Goal: Task Accomplishment & Management: Use online tool/utility

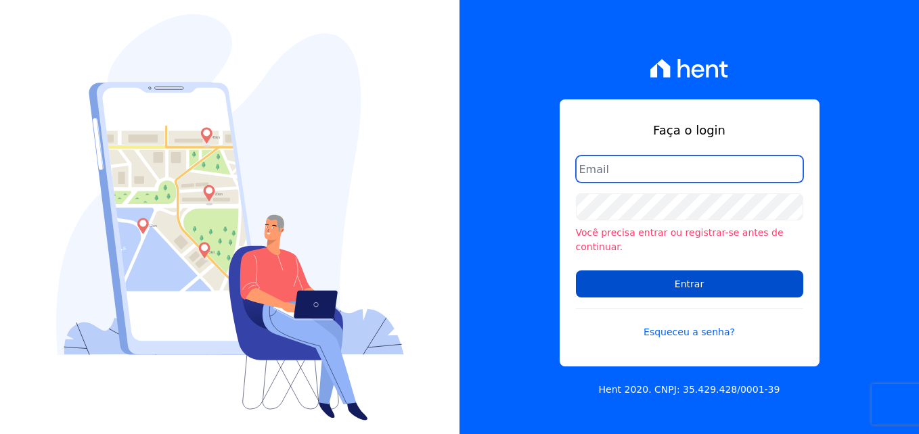
type input "paula.risuenho@twtgrupo.com"
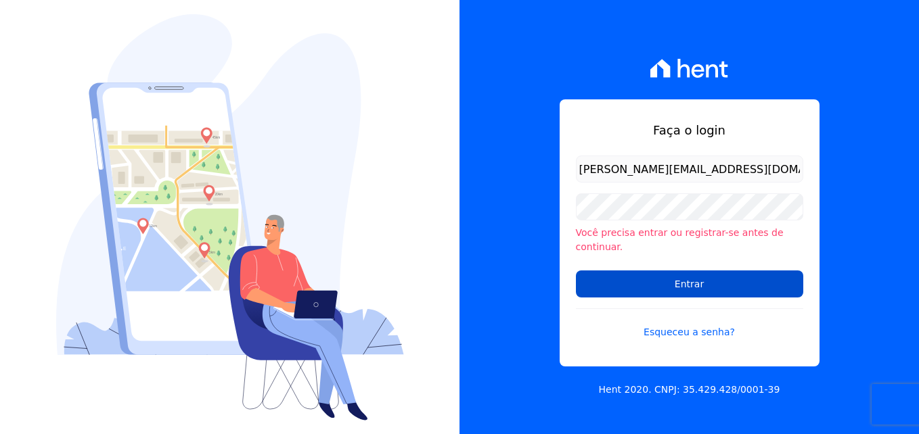
click at [619, 280] on input "Entrar" at bounding box center [689, 284] width 227 height 27
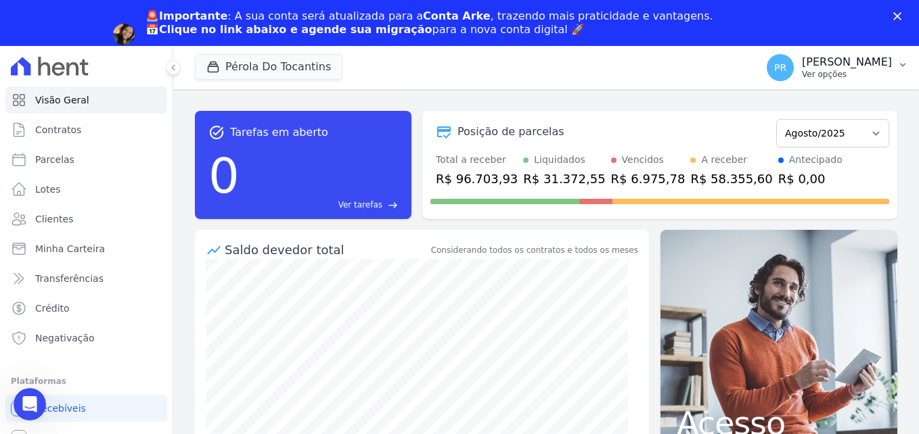
click at [901, 62] on icon "button" at bounding box center [902, 65] width 11 height 11
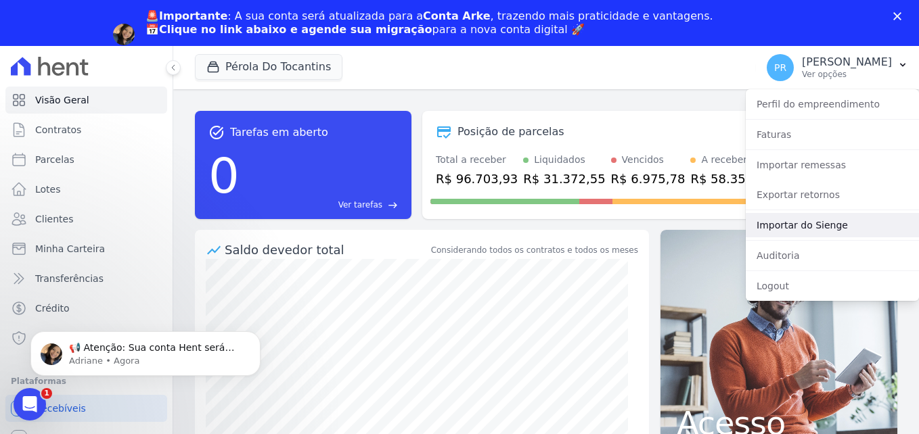
click at [827, 229] on link "Importar do Sienge" at bounding box center [831, 225] width 173 height 24
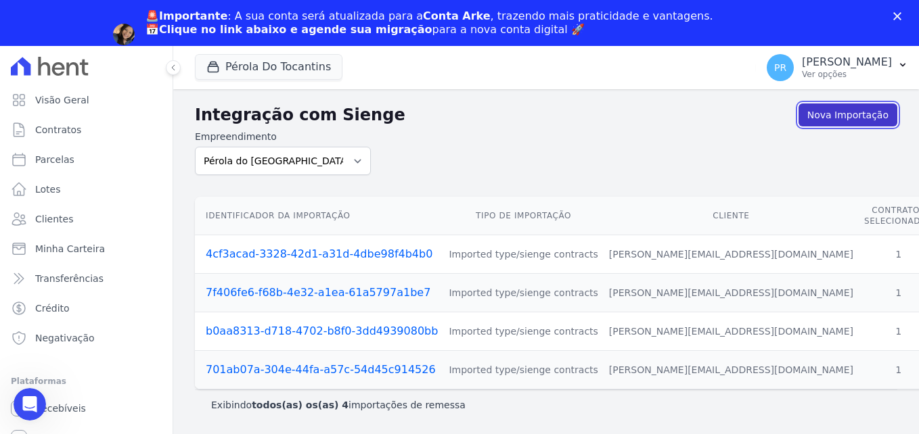
click at [848, 108] on link "Nova Importação" at bounding box center [847, 114] width 99 height 23
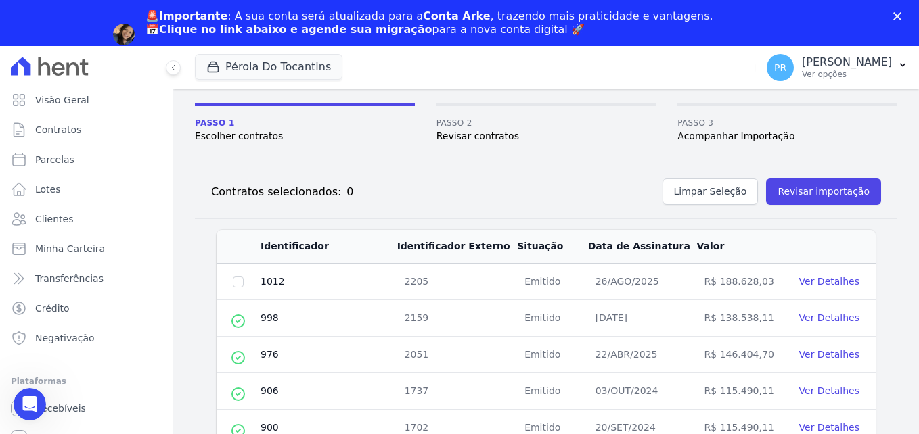
scroll to position [135, 0]
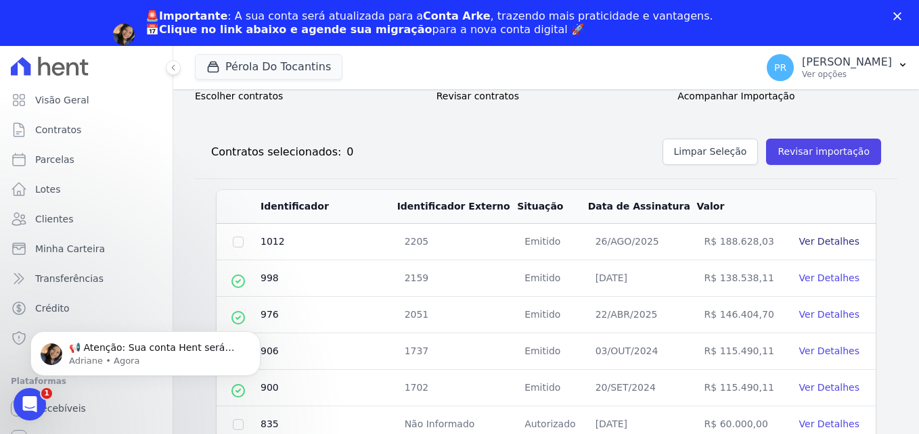
click at [800, 245] on link "Ver Detalhes" at bounding box center [829, 241] width 60 height 11
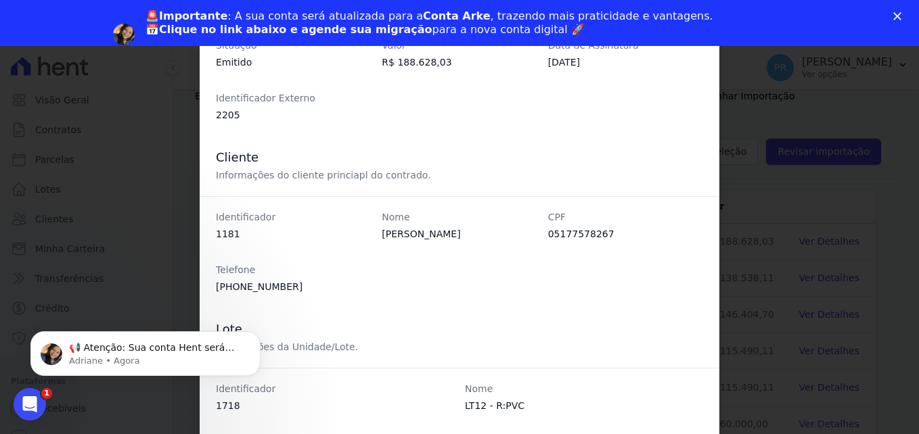
scroll to position [432, 0]
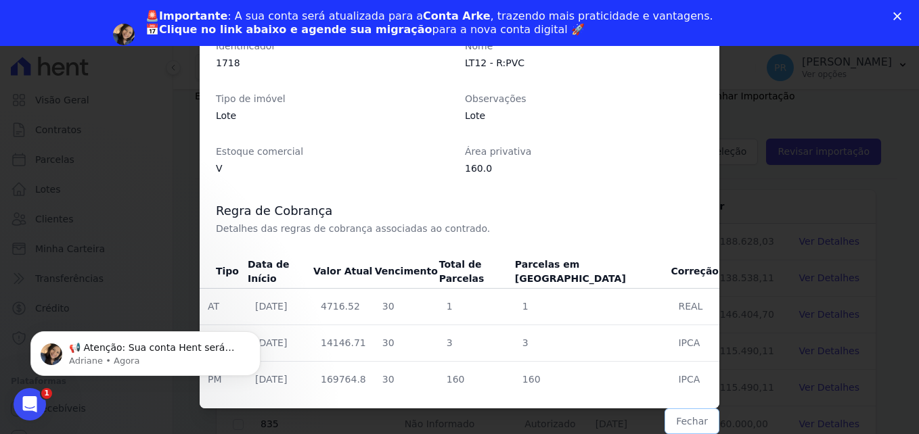
click at [681, 421] on button "Fechar" at bounding box center [691, 422] width 55 height 26
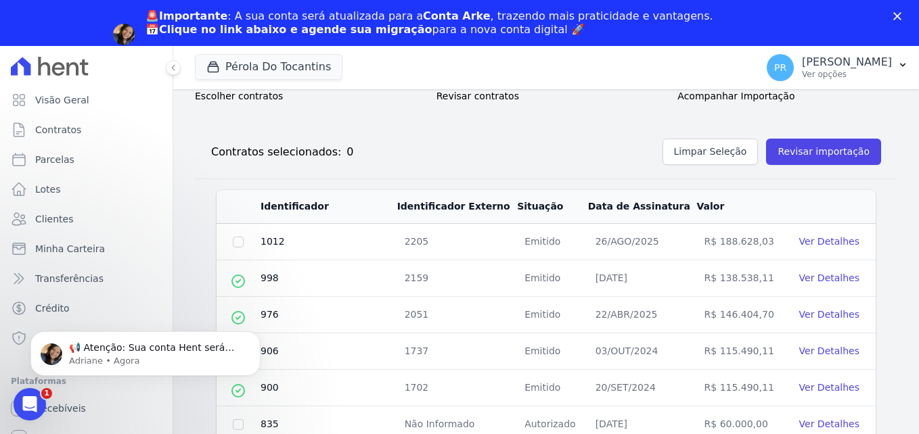
click at [233, 235] on td at bounding box center [237, 242] width 43 height 37
click at [237, 242] on input "checkbox" at bounding box center [238, 242] width 11 height 11
checkbox input "true"
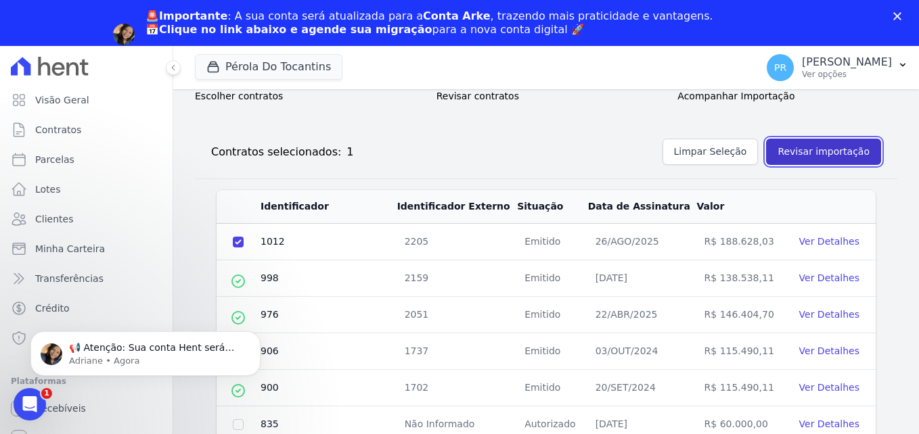
click at [826, 152] on button "Revisar importação" at bounding box center [823, 152] width 115 height 26
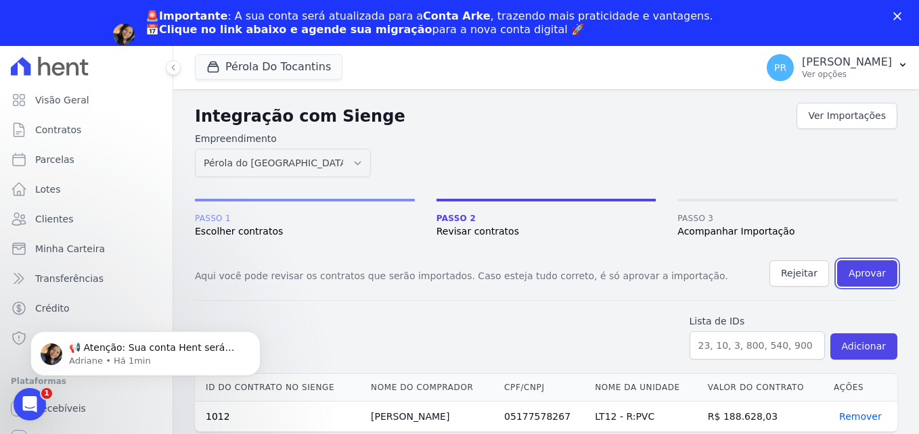
drag, startPoint x: 865, startPoint y: 268, endPoint x: 516, endPoint y: 79, distance: 396.2
click at [865, 268] on button "Aprovar" at bounding box center [867, 273] width 60 height 26
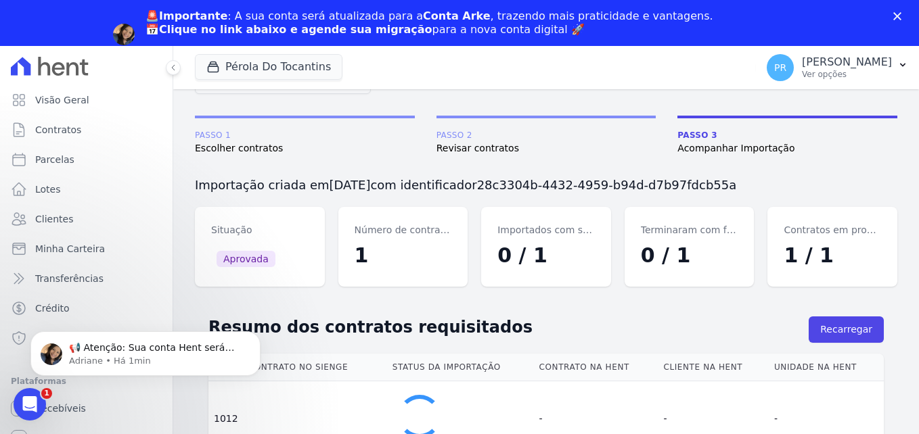
click at [900, 18] on icon "Fechar" at bounding box center [897, 16] width 8 height 8
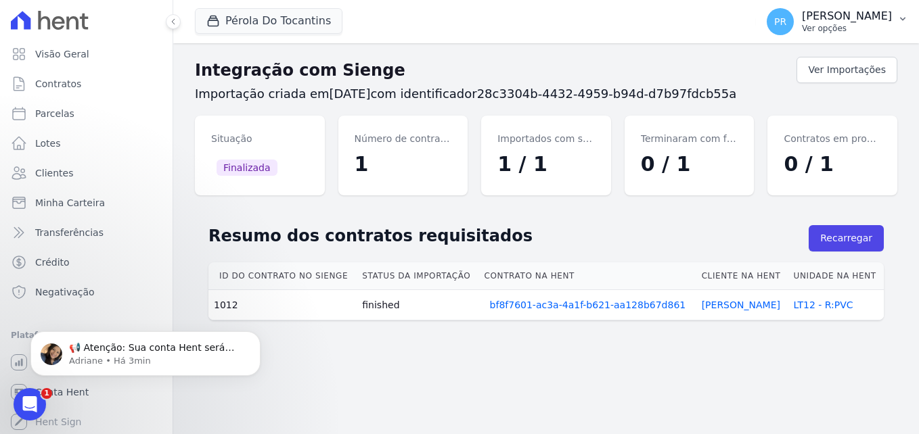
click at [894, 20] on button "PR Paula Risuenho Ver opções" at bounding box center [837, 22] width 163 height 38
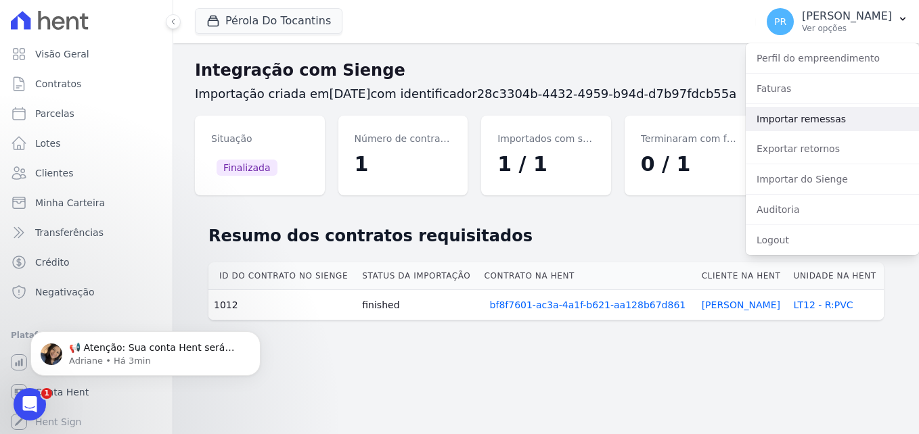
click at [787, 122] on link "Importar remessas" at bounding box center [831, 119] width 173 height 24
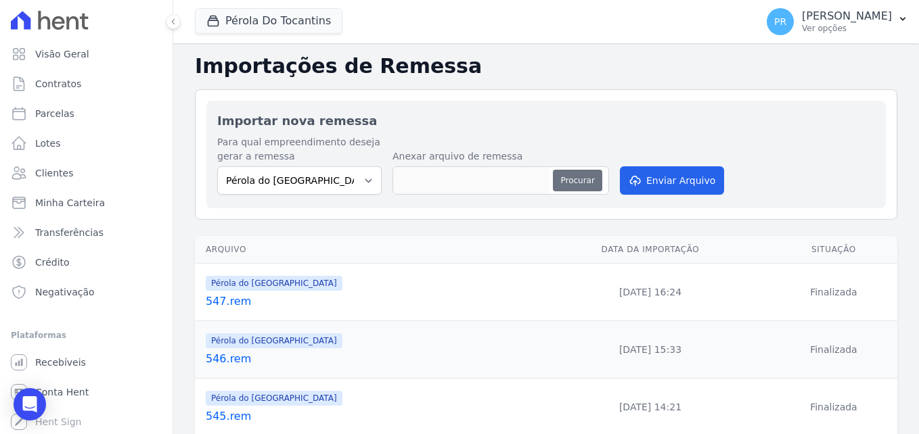
click at [591, 181] on button "Procurar" at bounding box center [577, 181] width 49 height 22
type input "548.rem"
click at [663, 178] on button "Enviar Arquivo" at bounding box center [672, 180] width 104 height 28
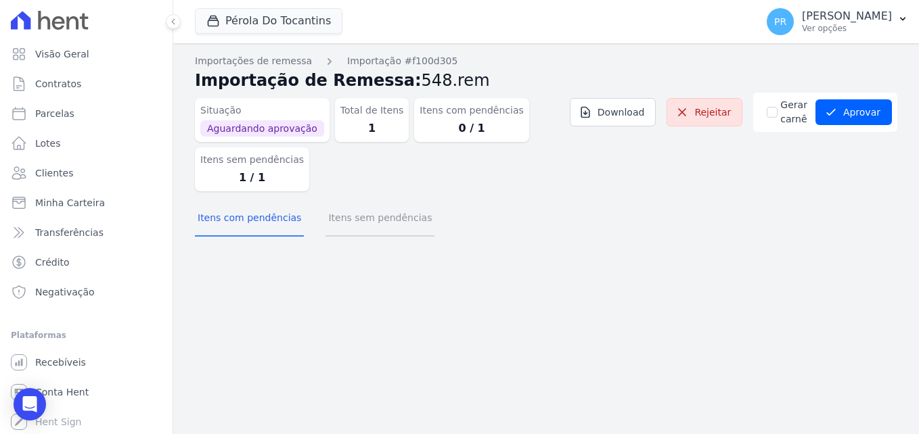
click at [371, 225] on button "Itens sem pendências" at bounding box center [379, 219] width 109 height 35
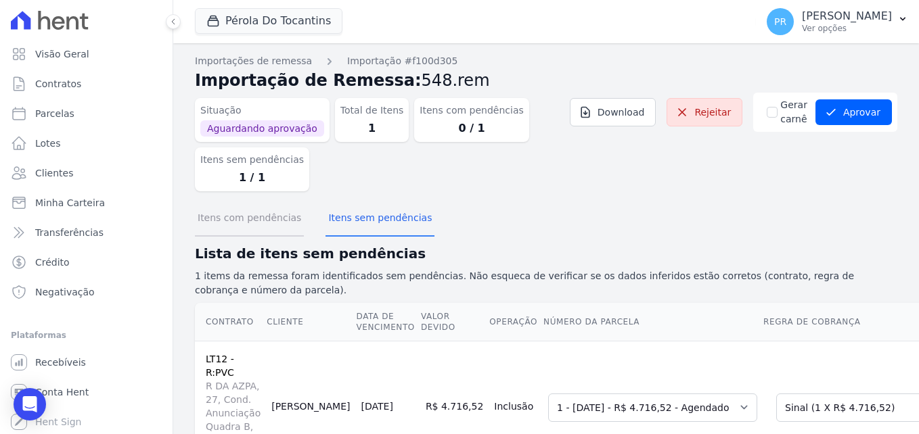
click at [241, 219] on button "Itens com pendências" at bounding box center [249, 219] width 109 height 35
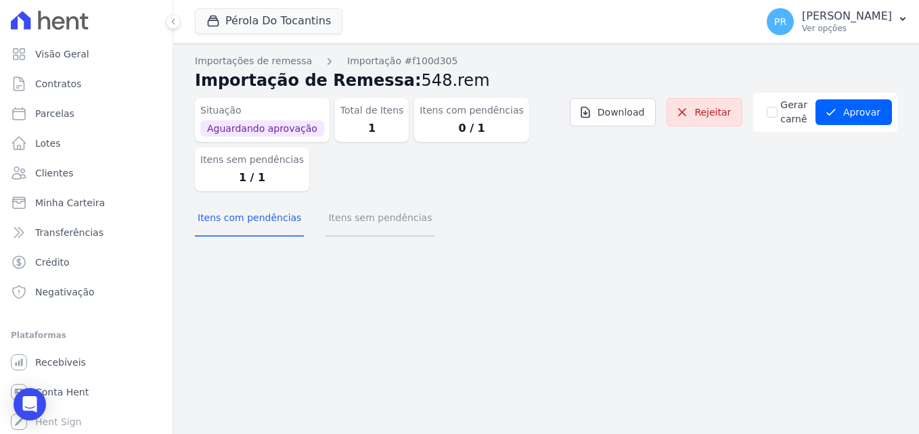
click at [330, 206] on button "Itens sem pendências" at bounding box center [379, 219] width 109 height 35
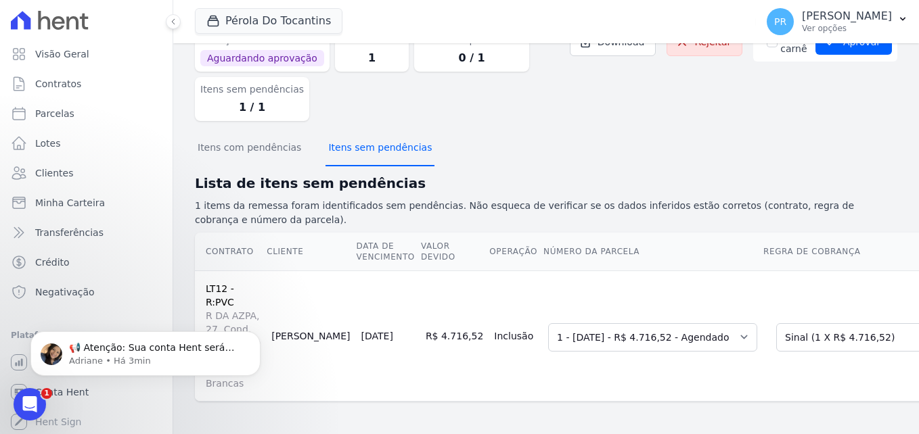
scroll to position [95, 0]
click at [170, 22] on icon at bounding box center [173, 22] width 8 height 8
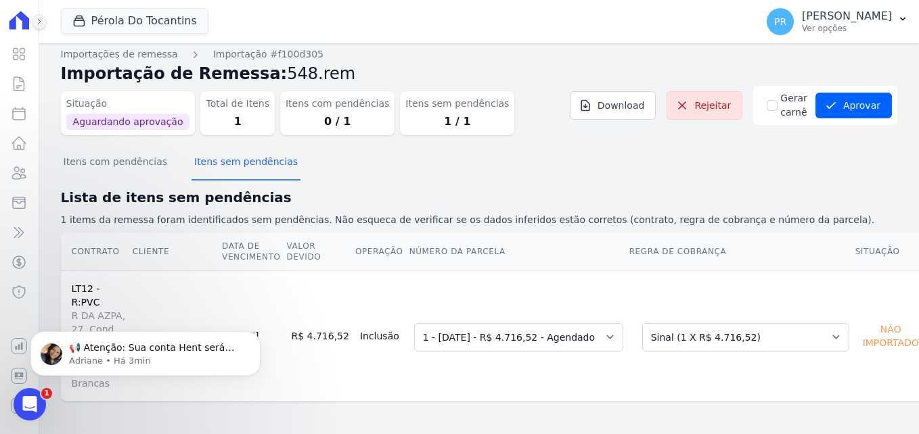
scroll to position [0, 0]
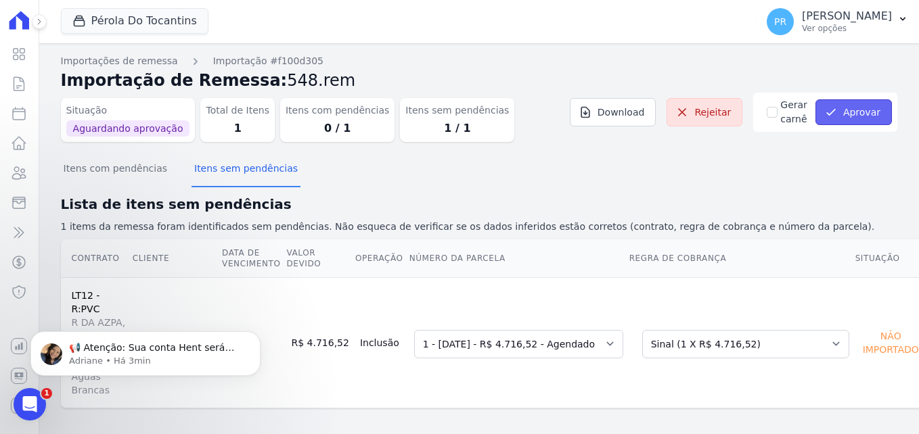
click at [850, 117] on button "Aprovar" at bounding box center [853, 112] width 76 height 26
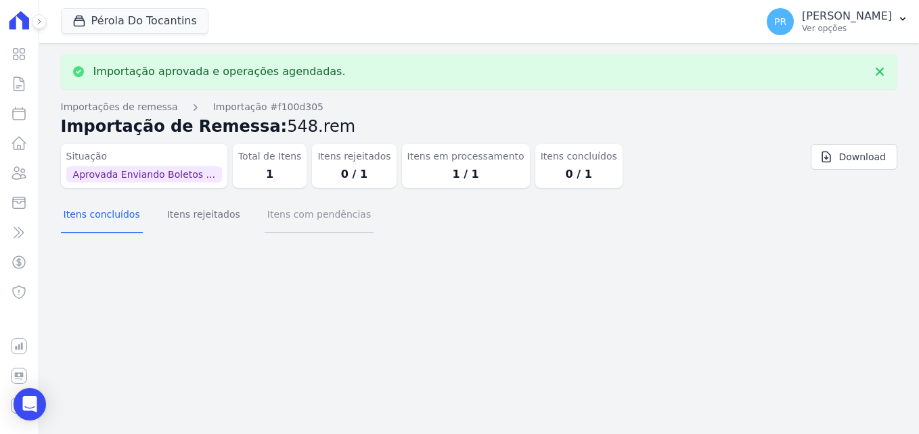
click at [309, 214] on button "Itens com pendências" at bounding box center [318, 215] width 109 height 35
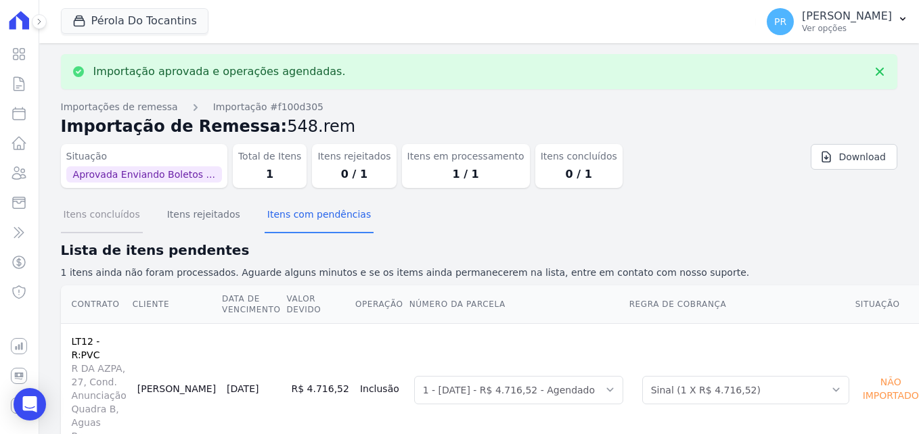
click at [111, 216] on button "Itens concluídos" at bounding box center [102, 215] width 82 height 35
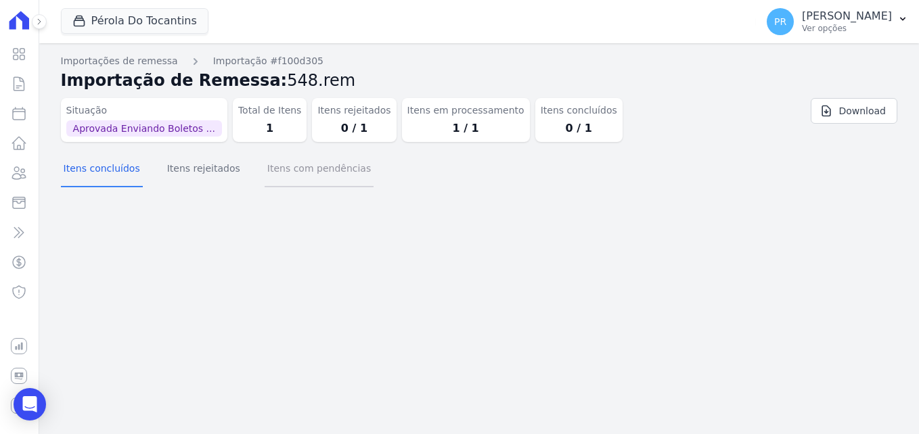
click at [320, 168] on button "Itens com pendências" at bounding box center [318, 169] width 109 height 35
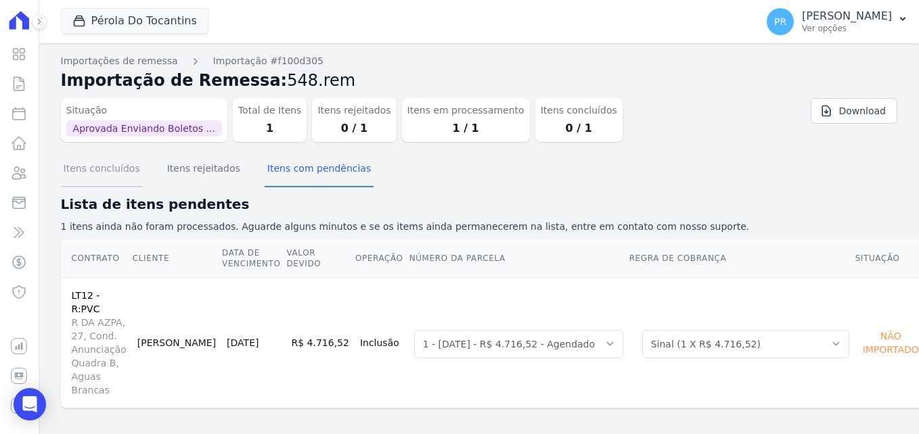
click at [82, 183] on button "Itens concluídos" at bounding box center [102, 169] width 82 height 35
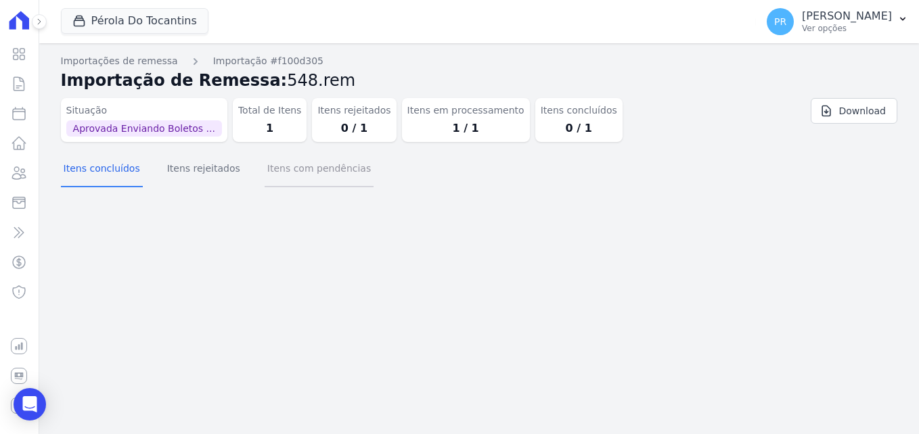
click at [333, 181] on button "Itens com pendências" at bounding box center [318, 169] width 109 height 35
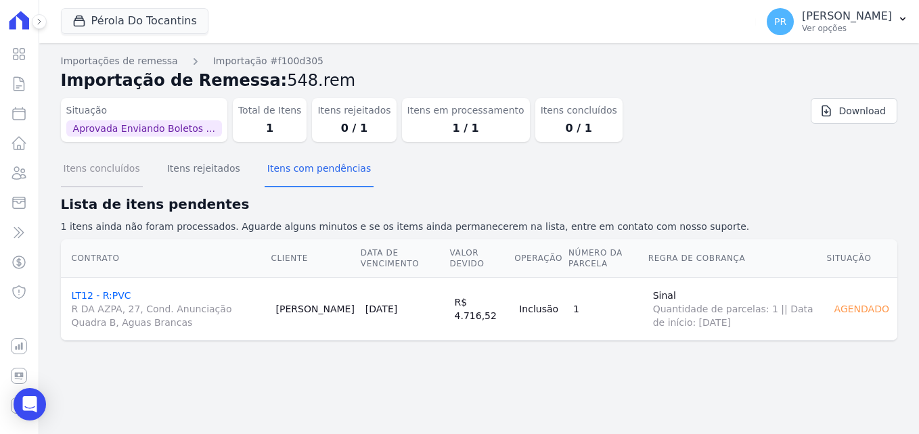
click at [115, 180] on button "Itens concluídos" at bounding box center [102, 169] width 82 height 35
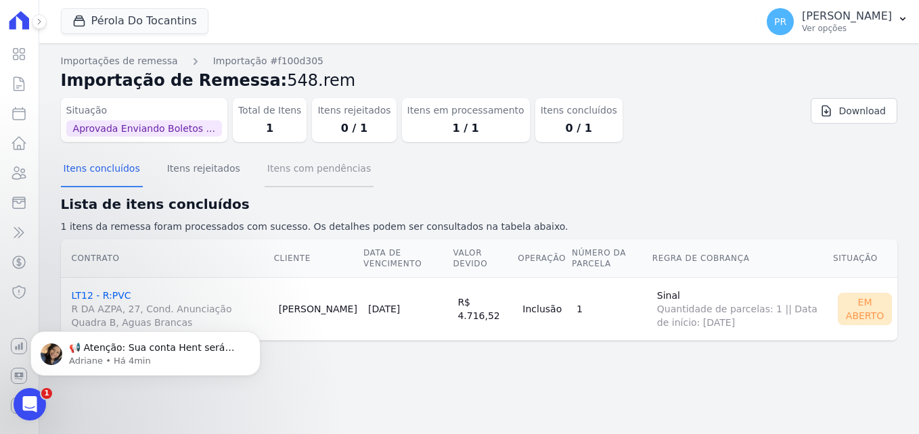
click at [342, 177] on button "Itens com pendências" at bounding box center [318, 169] width 109 height 35
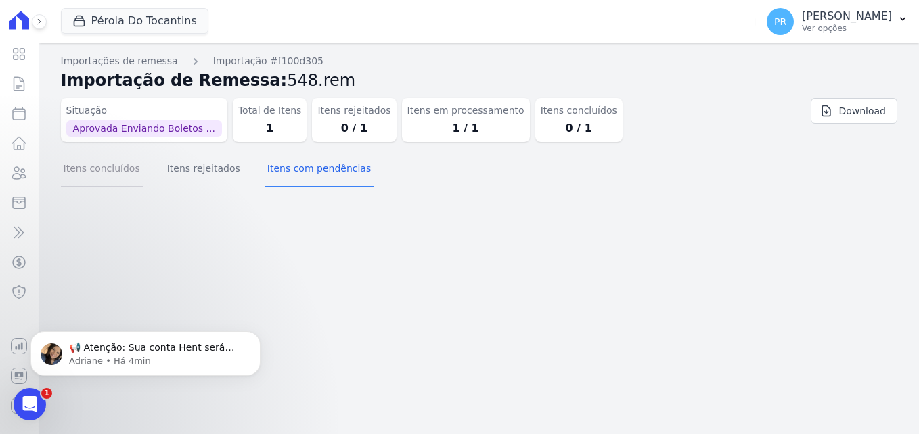
click at [114, 177] on button "Itens concluídos" at bounding box center [102, 169] width 82 height 35
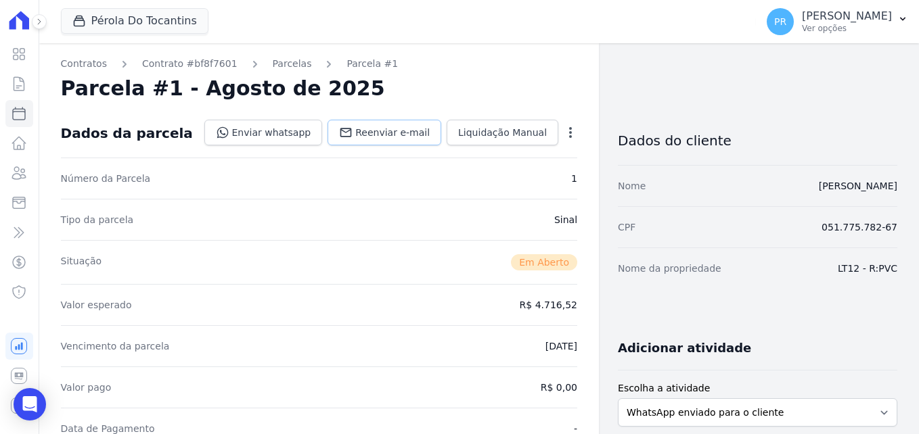
click at [384, 136] on span "Reenviar e-mail" at bounding box center [392, 133] width 74 height 14
click at [284, 125] on link "Enviar whatsapp" at bounding box center [263, 133] width 118 height 26
